Goal: Information Seeking & Learning: Check status

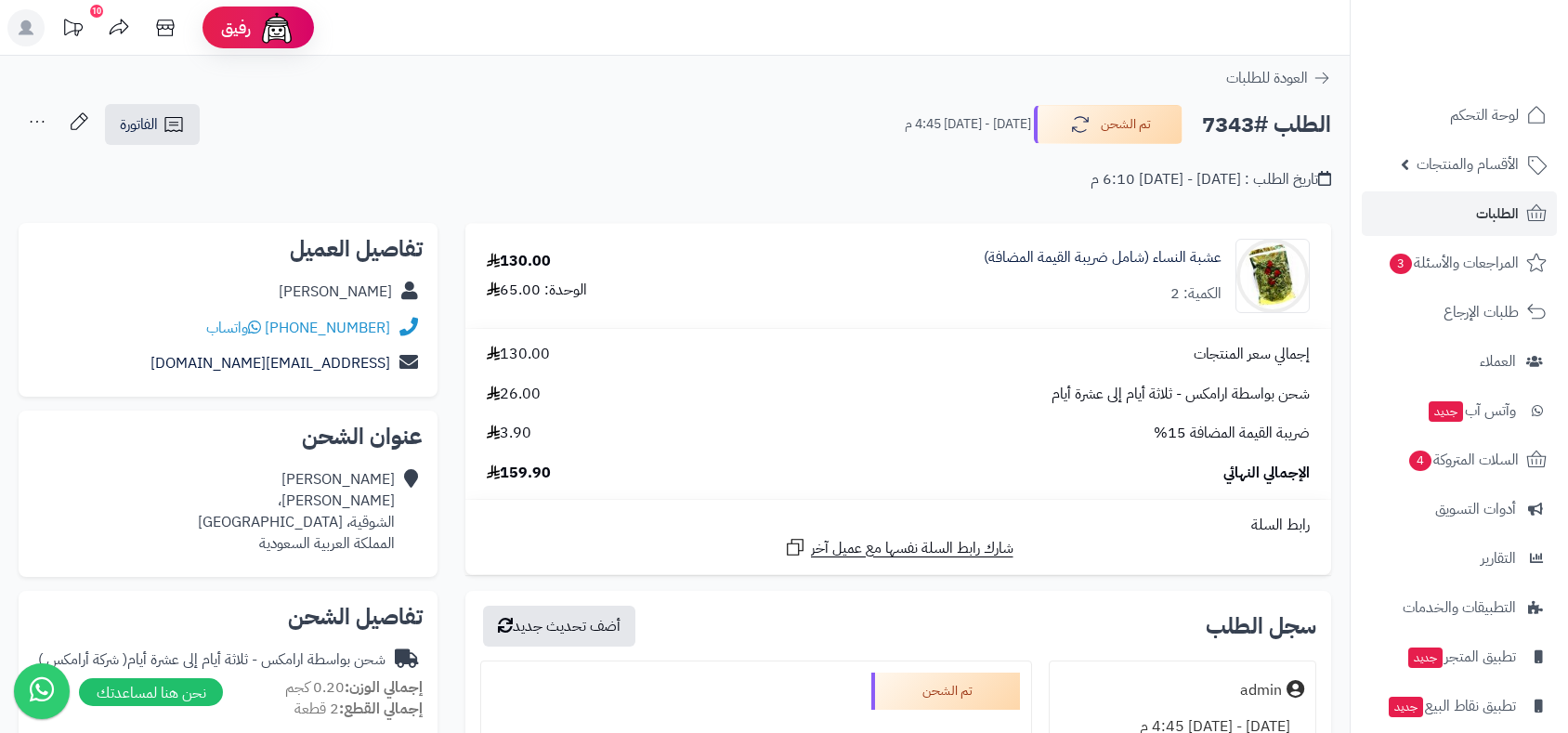
scroll to position [412, 0]
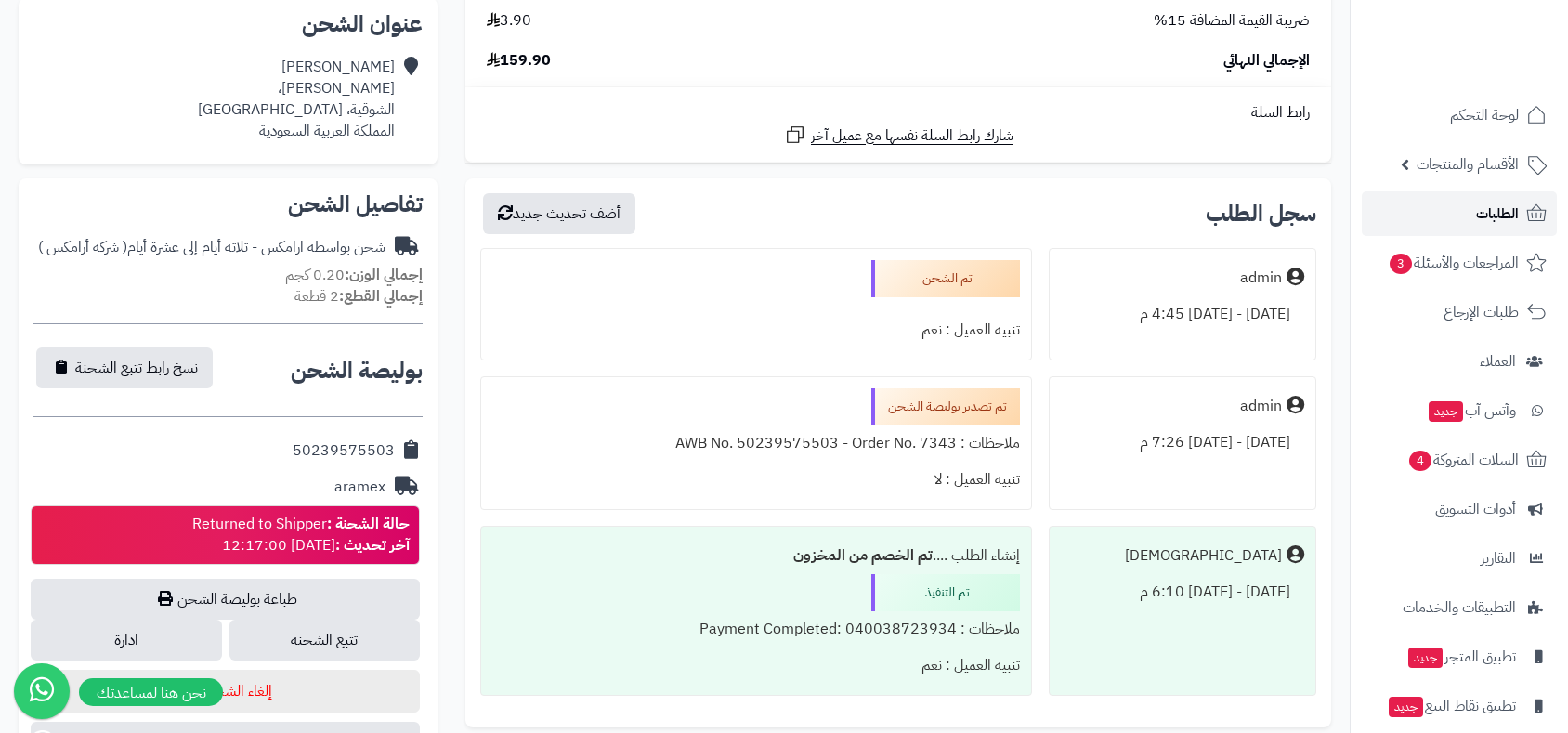
click at [1494, 215] on span "الطلبات" at bounding box center [1497, 213] width 43 height 26
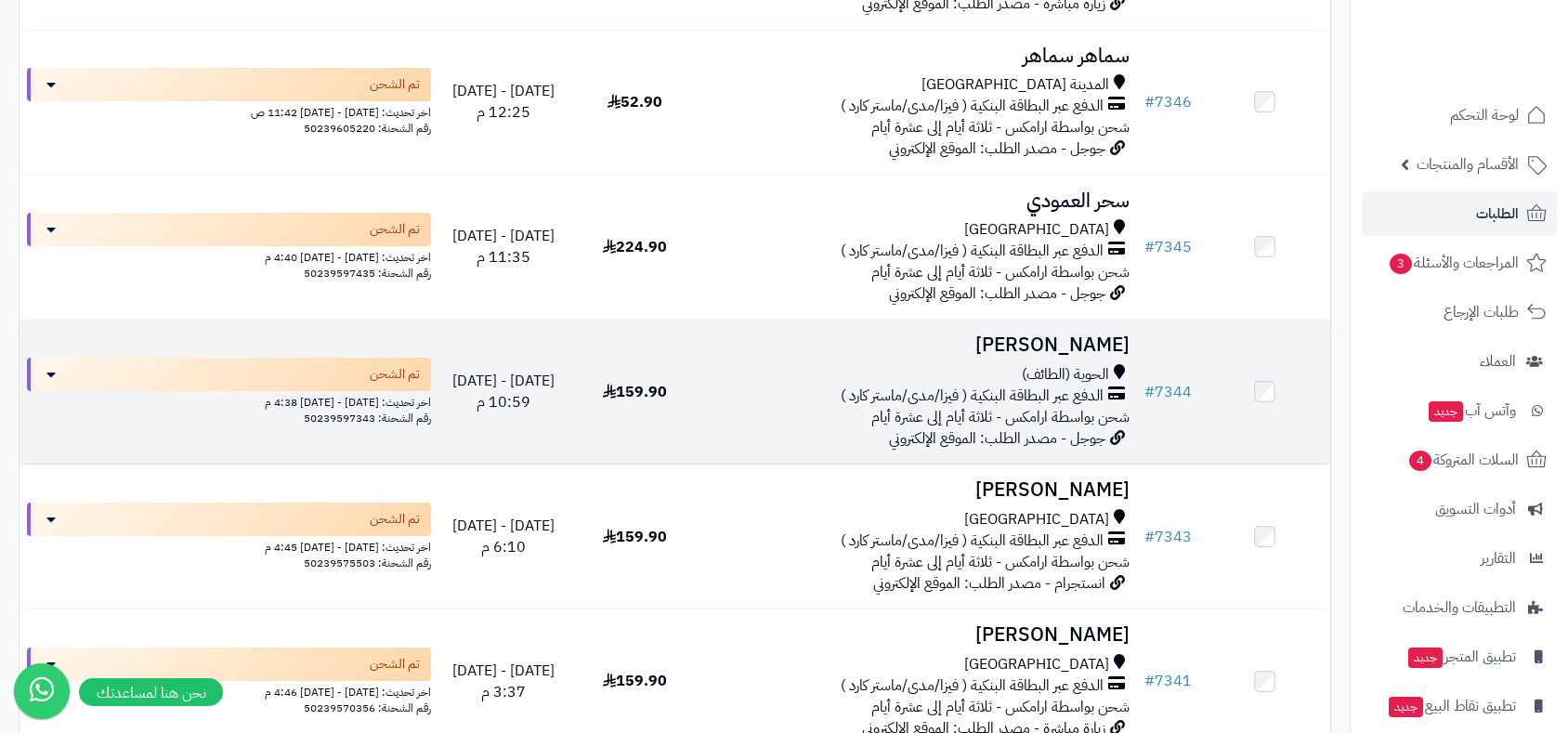
scroll to position [1858, 0]
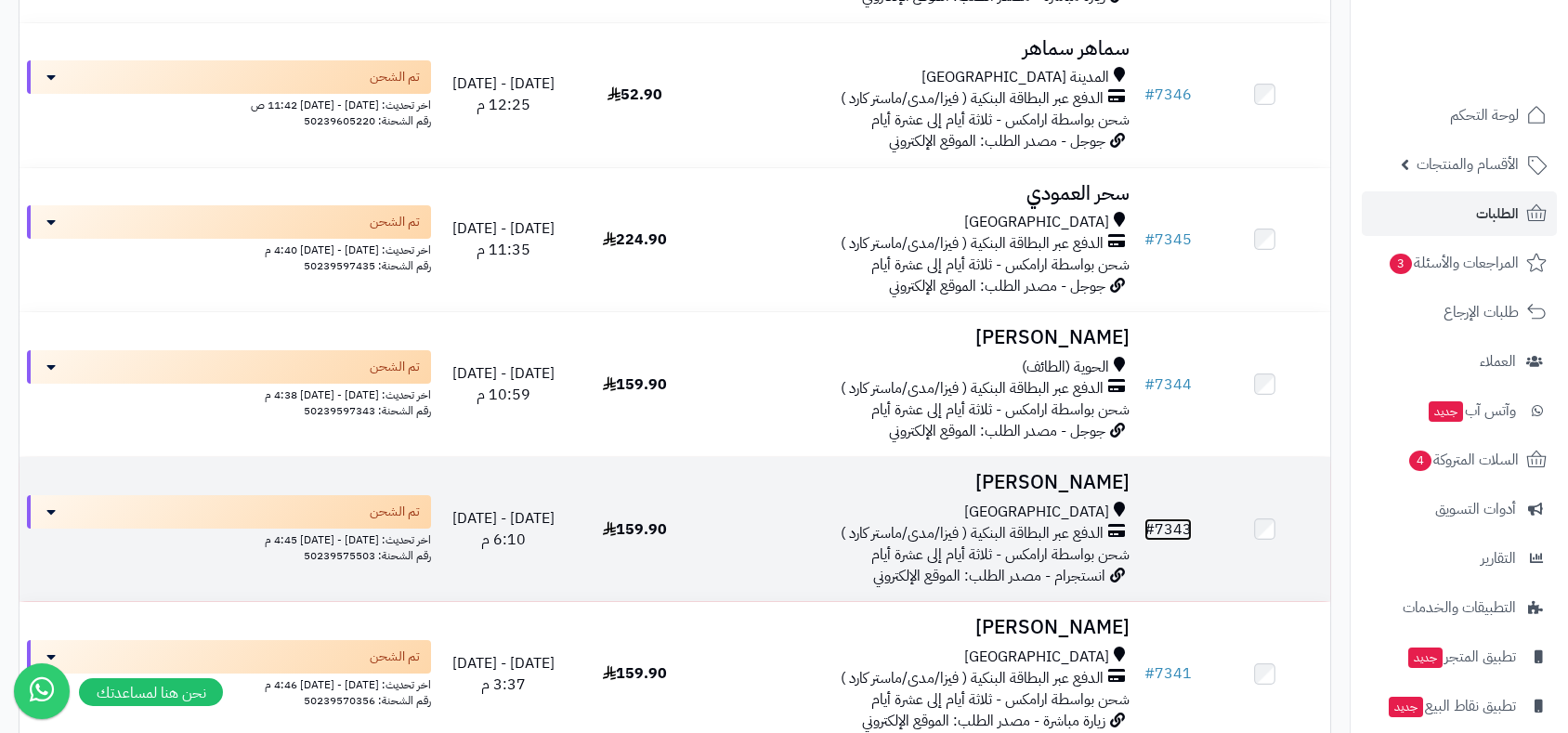
click at [1172, 528] on link "# 7343" at bounding box center [1167, 529] width 47 height 22
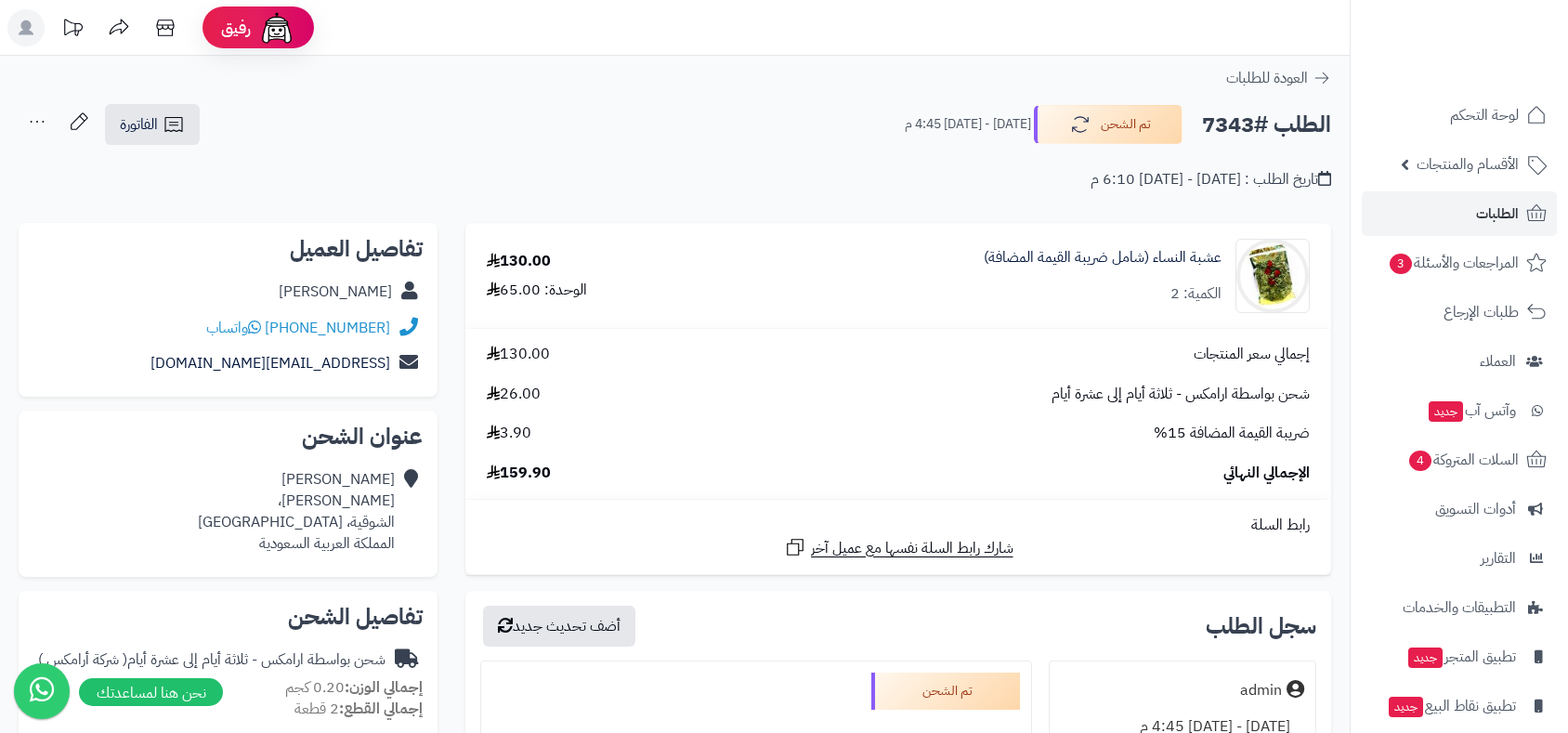
scroll to position [412, 0]
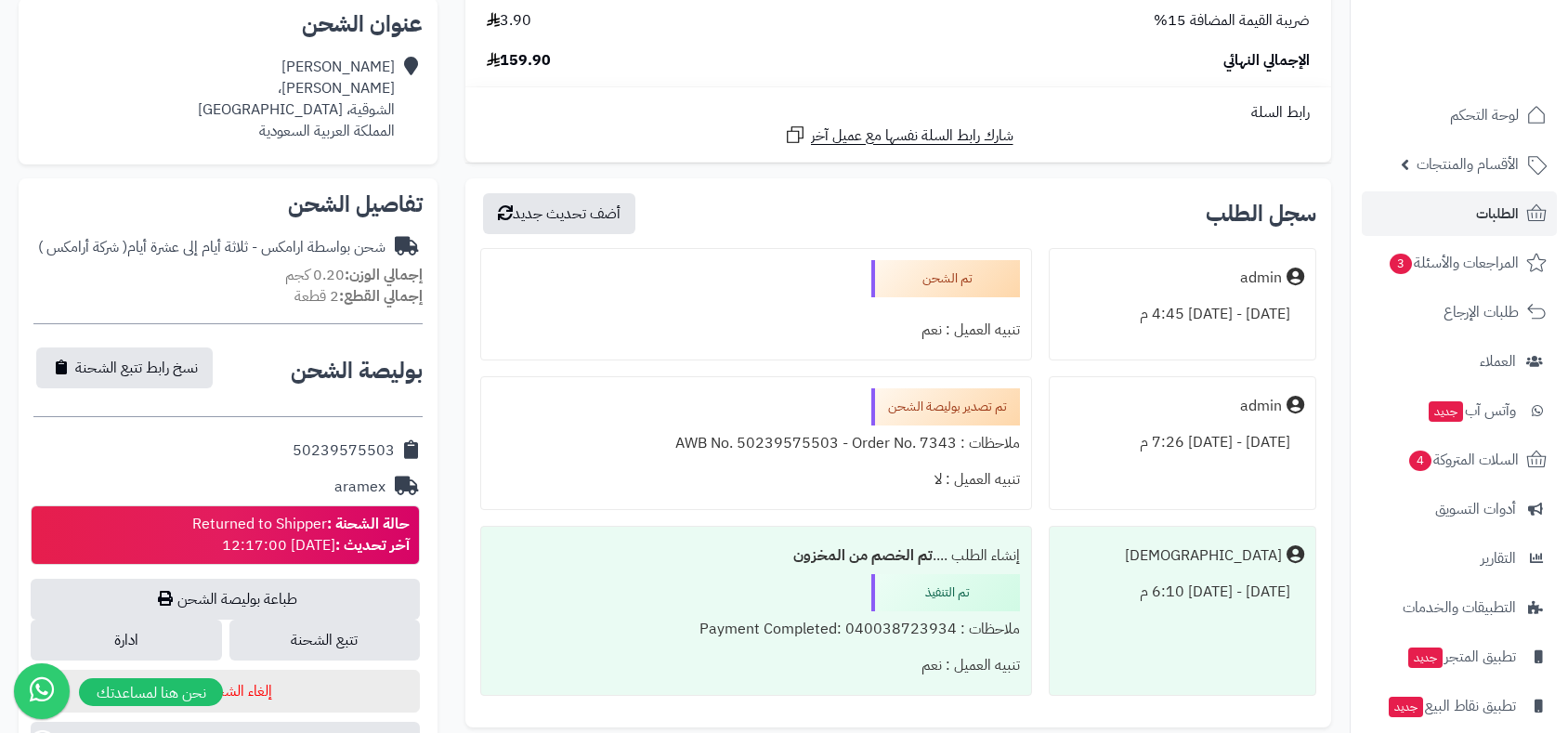
click at [335, 538] on strong "آخر تحديث :" at bounding box center [372, 545] width 75 height 22
drag, startPoint x: 370, startPoint y: 533, endPoint x: 354, endPoint y: 538, distance: 16.8
click at [354, 538] on strong "آخر تحديث :" at bounding box center [372, 545] width 75 height 22
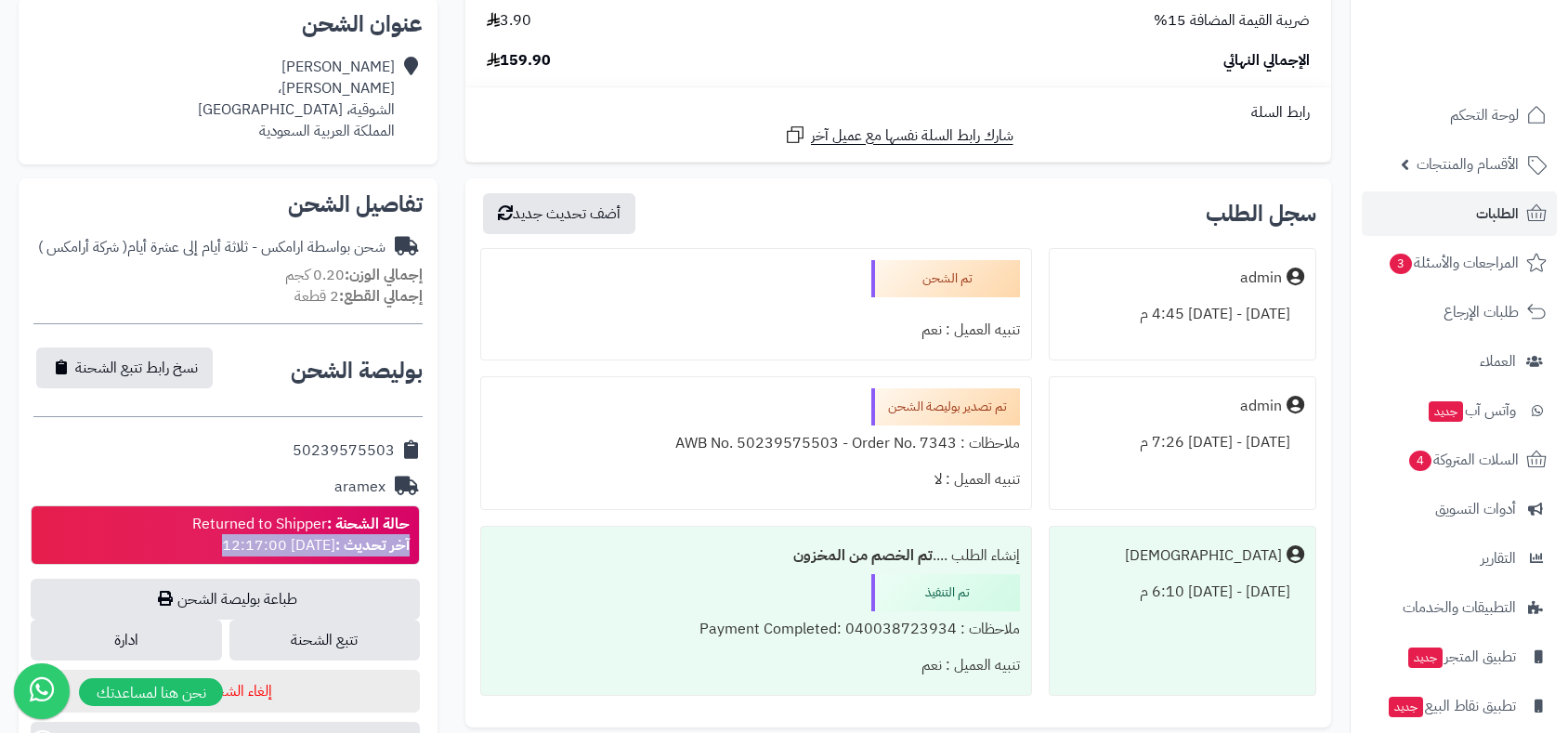
click at [348, 538] on strong "آخر تحديث :" at bounding box center [372, 545] width 75 height 22
click at [431, 600] on div "**********" at bounding box center [227, 477] width 419 height 599
click at [411, 479] on icon at bounding box center [404, 487] width 28 height 21
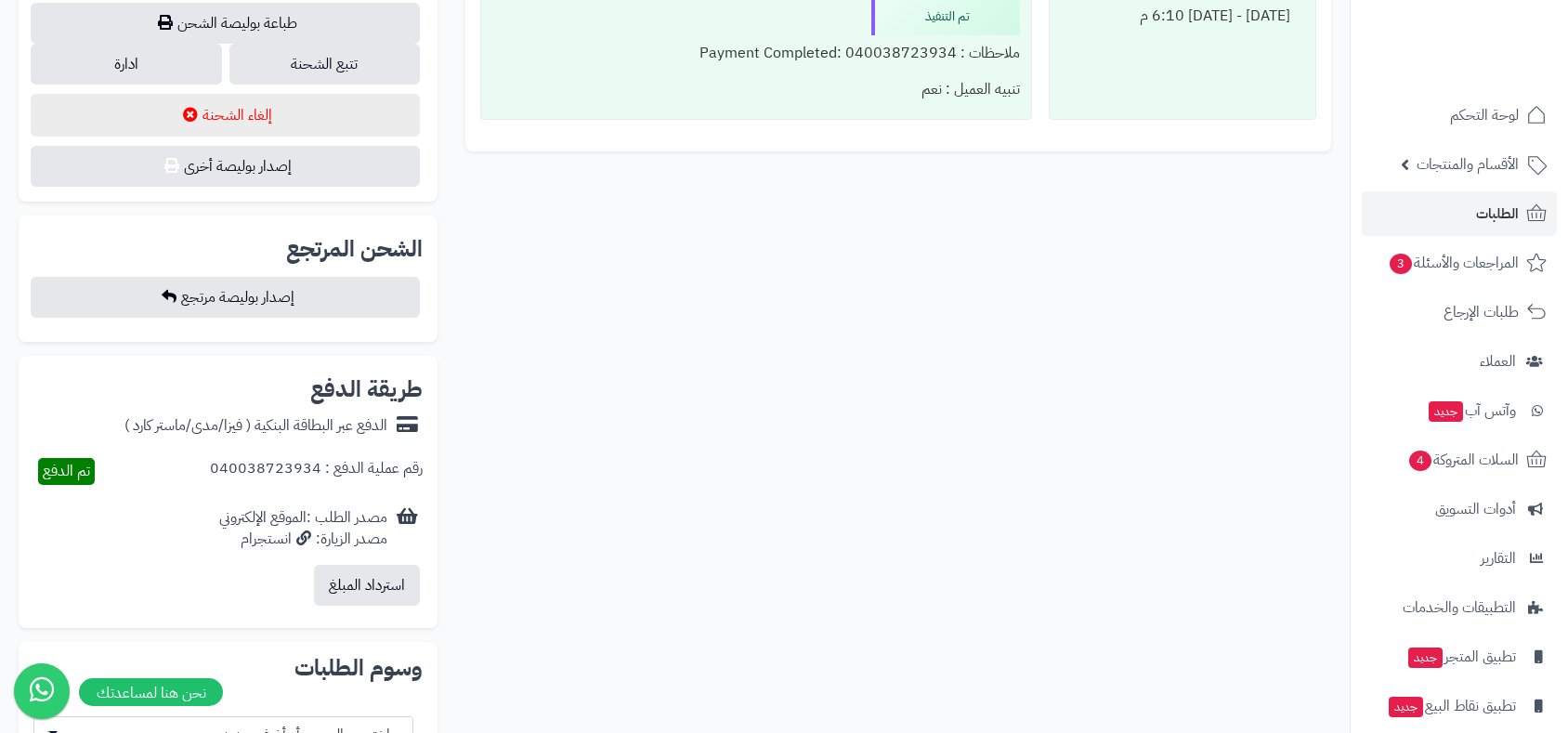
scroll to position [721, 0]
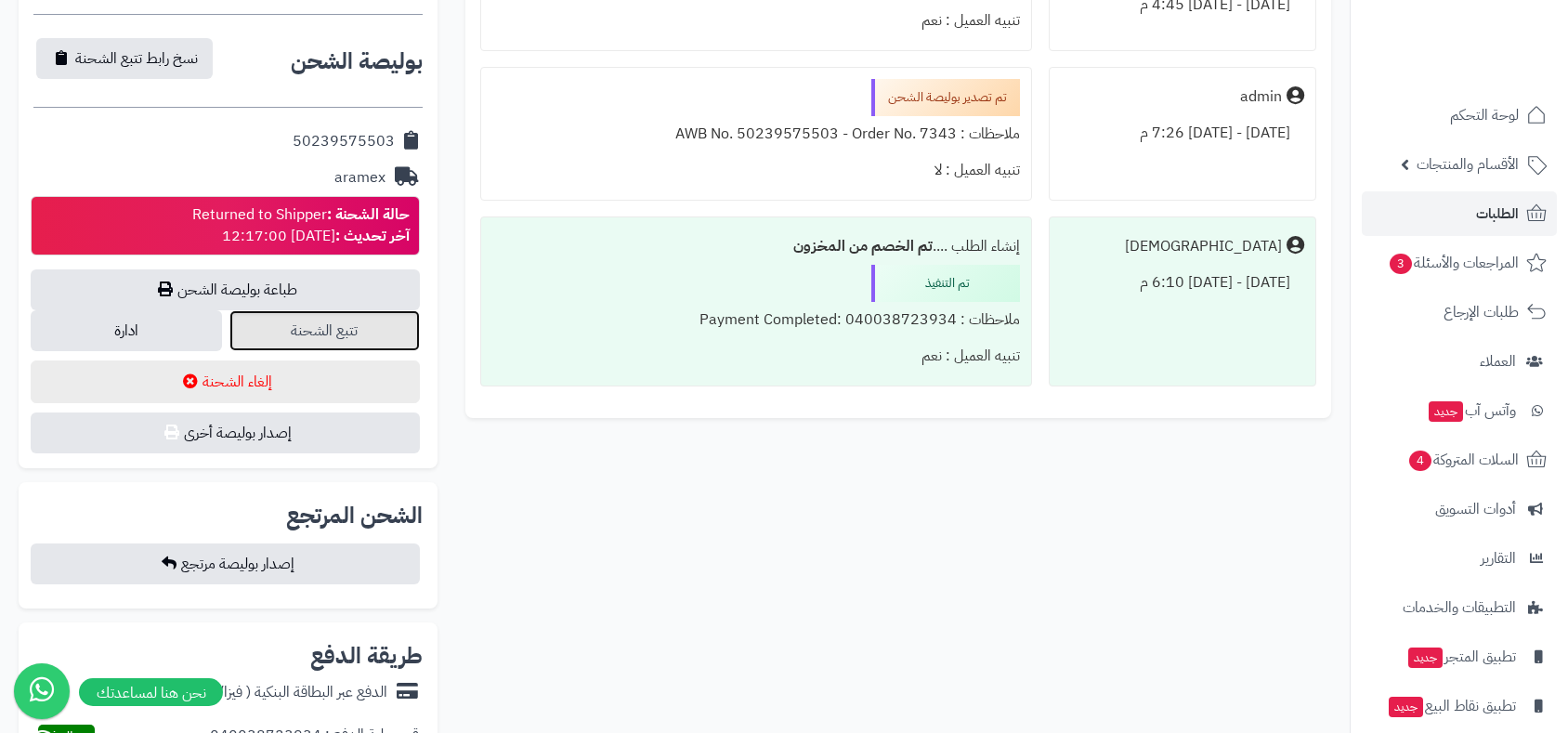
click at [341, 332] on link "تتبع الشحنة" at bounding box center [324, 330] width 191 height 41
